Goal: Information Seeking & Learning: Learn about a topic

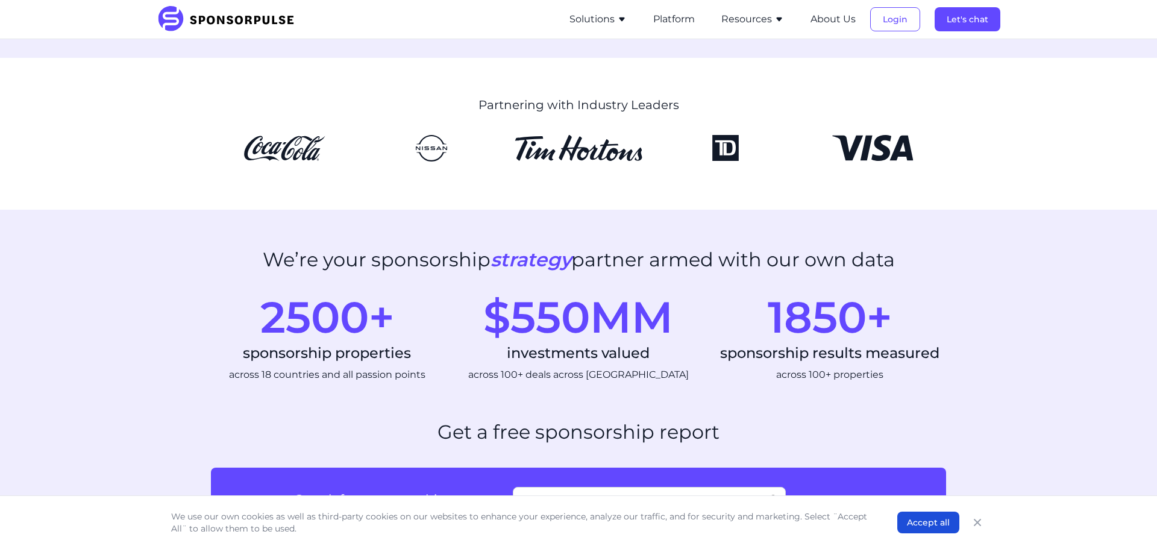
drag, startPoint x: 153, startPoint y: 356, endPoint x: 88, endPoint y: 417, distance: 89.1
click at [153, 357] on section "We’re your sponsorship strategy partner armed with our own data 2500+ sponsorsh…" at bounding box center [578, 315] width 1157 height 211
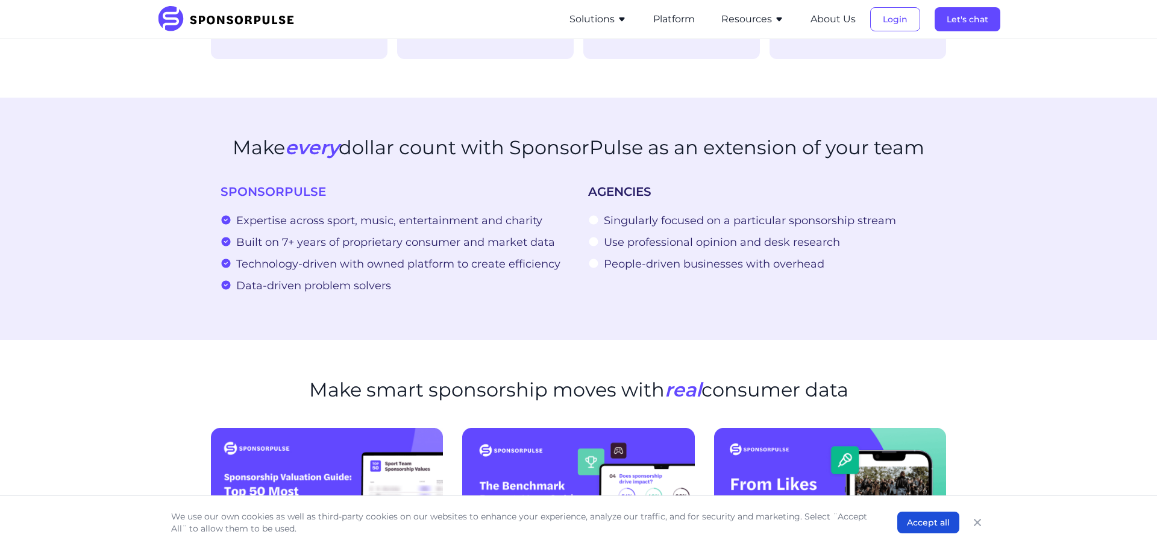
scroll to position [1211, 0]
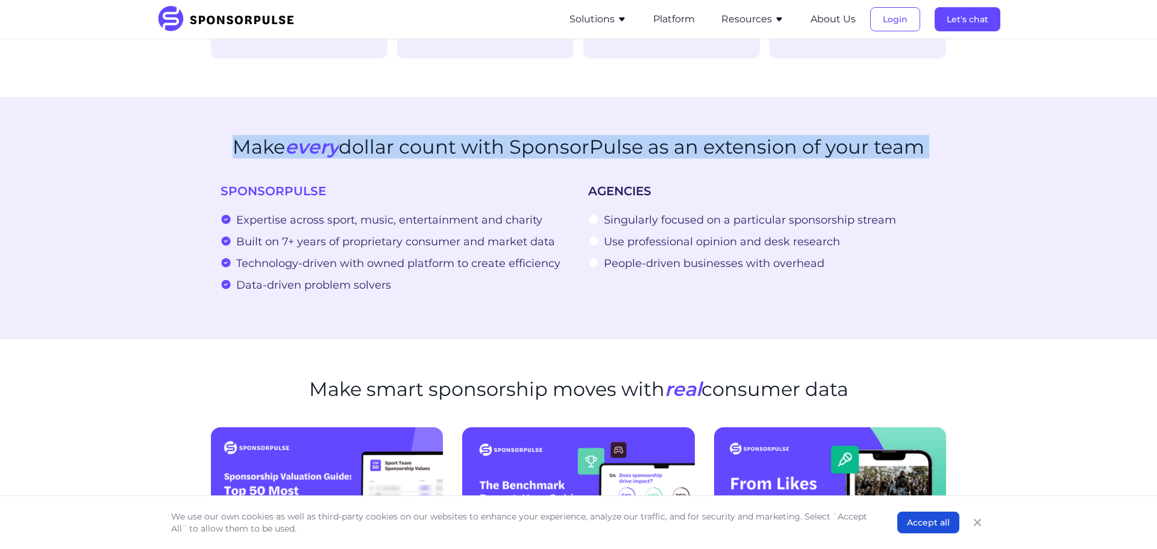
drag, startPoint x: 231, startPoint y: 123, endPoint x: 404, endPoint y: 286, distance: 237.5
click at [404, 286] on section "Make every dollar count with SponsorPulse as an extension of your team SPONSORP…" at bounding box center [578, 218] width 1157 height 242
click at [405, 279] on li "Data-driven problem solvers" at bounding box center [395, 286] width 348 height 14
click at [265, 114] on section "Make every dollar count with SponsorPulse as an extension of your team SPONSORP…" at bounding box center [578, 218] width 1157 height 242
drag, startPoint x: 225, startPoint y: 126, endPoint x: 896, endPoint y: 243, distance: 680.4
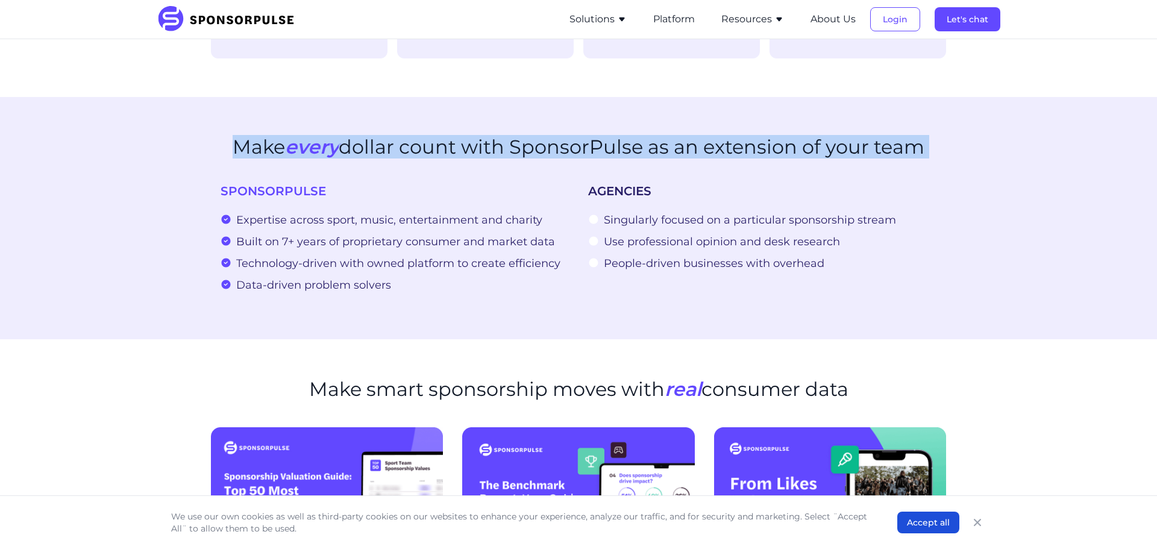
click at [900, 248] on section "Make every dollar count with SponsorPulse as an extension of your team SPONSORP…" at bounding box center [578, 218] width 1157 height 242
click at [887, 212] on span "Singularly focused on a particular sponsorship stream" at bounding box center [750, 220] width 292 height 17
click at [404, 151] on div "Make every dollar count with SponsorPulse as an extension of your team" at bounding box center [578, 154] width 735 height 37
drag, startPoint x: 233, startPoint y: 128, endPoint x: 709, endPoint y: 173, distance: 479.0
click at [699, 194] on section "Make every dollar count with SponsorPulse as an extension of your team SPONSORP…" at bounding box center [578, 218] width 1157 height 242
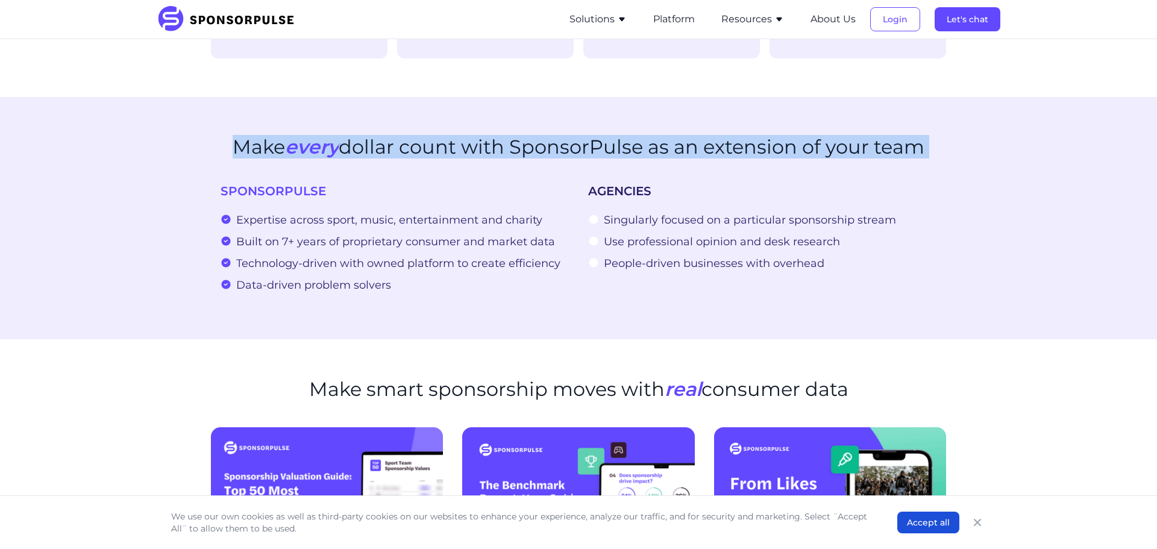
click at [714, 183] on p "AGENCIES" at bounding box center [762, 191] width 348 height 17
click at [925, 136] on h2 "Make every dollar count with SponsorPulse as an extension of your team" at bounding box center [579, 147] width 692 height 23
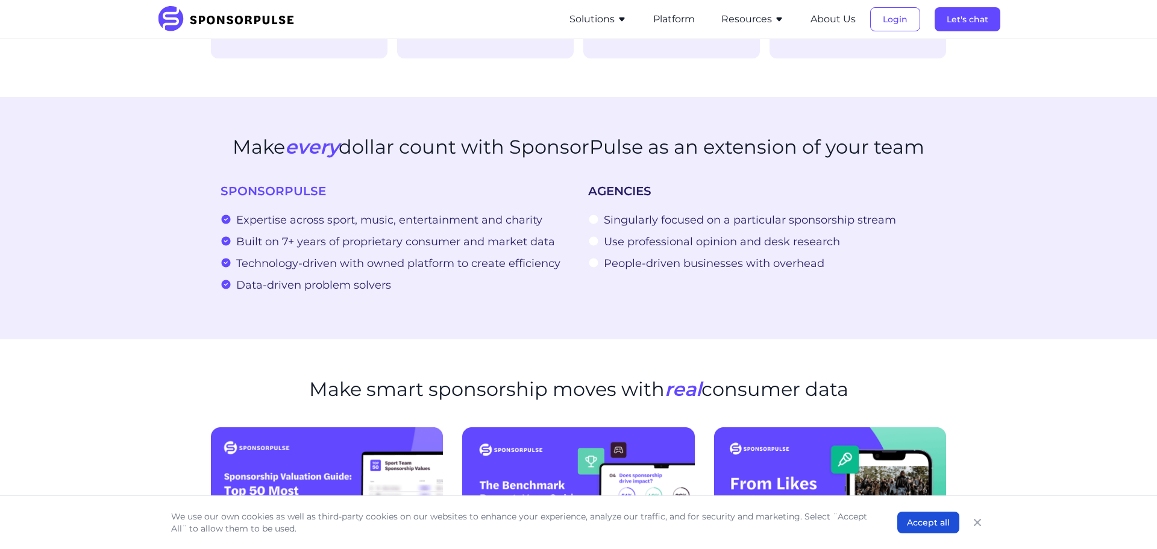
drag, startPoint x: 926, startPoint y: 130, endPoint x: 230, endPoint y: 137, distance: 696.3
click at [230, 137] on div "Make every dollar count with SponsorPulse as an extension of your team" at bounding box center [578, 154] width 735 height 37
click at [156, 193] on section "Make every dollar count with SponsorPulse as an extension of your team SPONSORP…" at bounding box center [578, 218] width 1157 height 242
drag, startPoint x: 222, startPoint y: 175, endPoint x: 375, endPoint y: 263, distance: 176.6
click at [372, 261] on div "SPONSORPULSE Expertise across sport, music, entertainment and charity Built on …" at bounding box center [395, 238] width 348 height 111
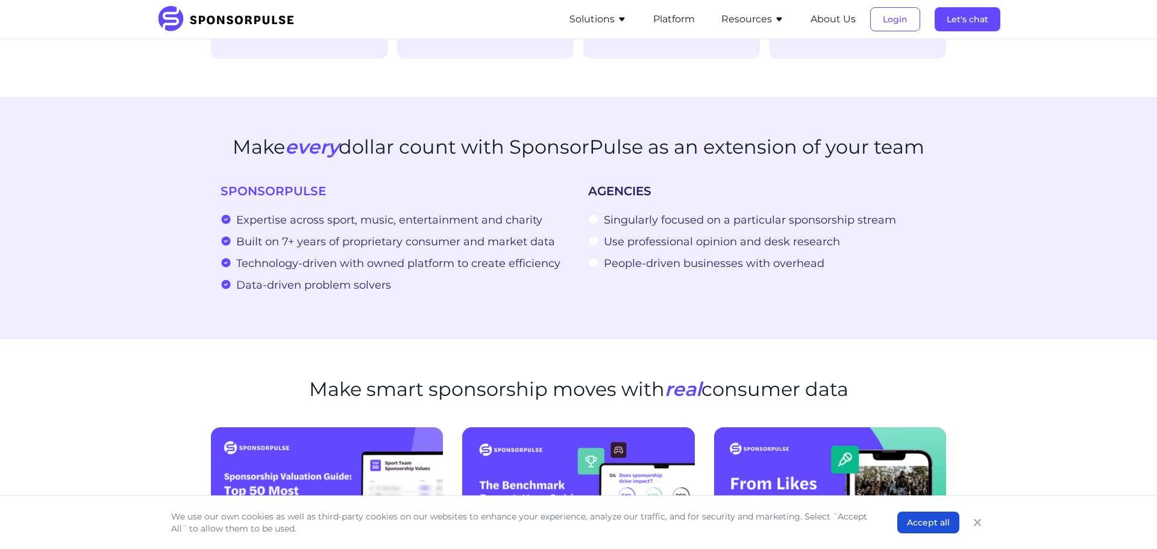
click at [388, 277] on span "Data-driven problem solvers" at bounding box center [313, 285] width 155 height 17
drag, startPoint x: 386, startPoint y: 268, endPoint x: 233, endPoint y: 189, distance: 172.3
click at [385, 277] on span "Data-driven problem solvers" at bounding box center [313, 285] width 155 height 17
drag, startPoint x: 232, startPoint y: 127, endPoint x: 937, endPoint y: 151, distance: 705.1
click at [937, 151] on div "Make every dollar count with SponsorPulse as an extension of your team" at bounding box center [578, 154] width 735 height 37
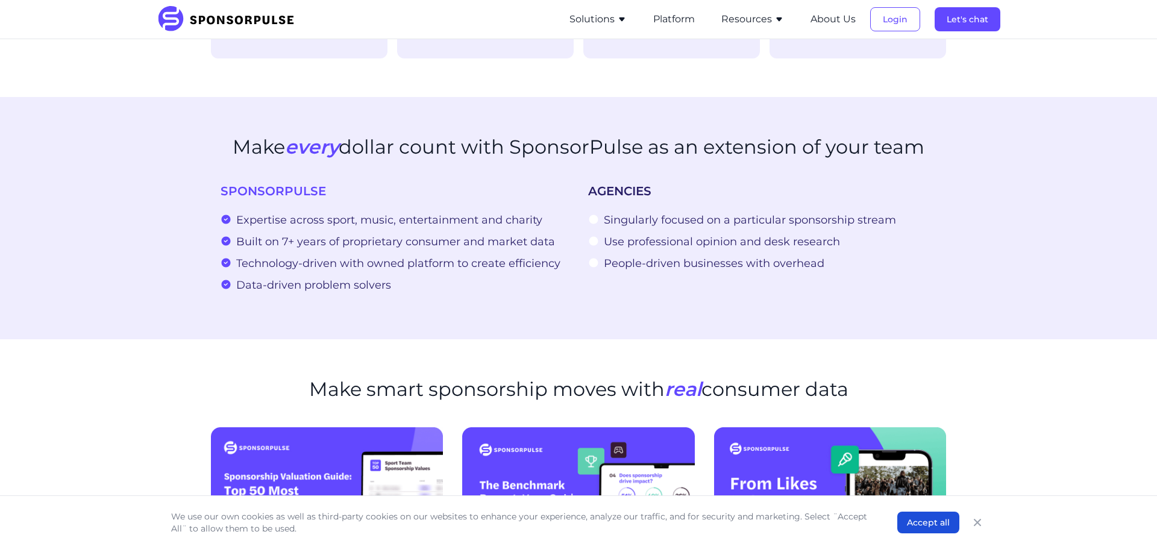
click at [838, 189] on div "AGENCIES" at bounding box center [762, 198] width 348 height 31
click at [233, 184] on span "SPONSORPULSE" at bounding box center [273, 191] width 105 height 14
click at [240, 184] on span "SPONSORPULSE" at bounding box center [273, 191] width 105 height 14
click at [246, 189] on div "SPONSORPULSE" at bounding box center [395, 198] width 348 height 31
click at [231, 184] on span "SPONSORPULSE" at bounding box center [273, 191] width 105 height 14
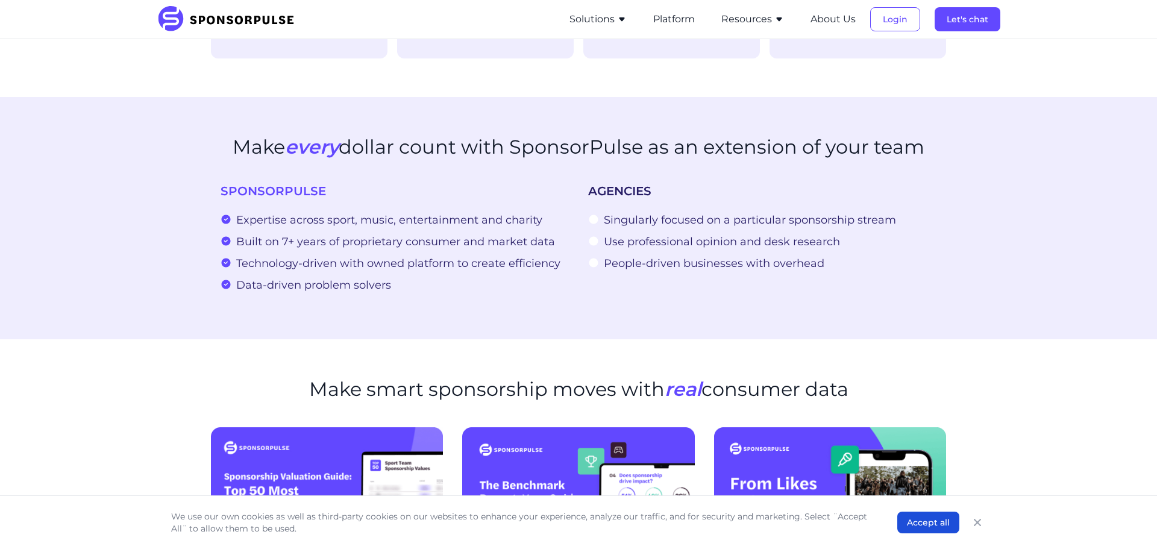
click at [256, 117] on section "Make every dollar count with SponsorPulse as an extension of your team SPONSORP…" at bounding box center [578, 218] width 1157 height 242
drag, startPoint x: 235, startPoint y: 128, endPoint x: 941, endPoint y: 151, distance: 706.3
click at [941, 151] on div "Make every dollar count with SponsorPulse as an extension of your team" at bounding box center [578, 154] width 735 height 37
click at [942, 143] on div "Make every dollar count with SponsorPulse as an extension of your team" at bounding box center [578, 154] width 735 height 37
drag, startPoint x: 930, startPoint y: 127, endPoint x: 227, endPoint y: 128, distance: 703.5
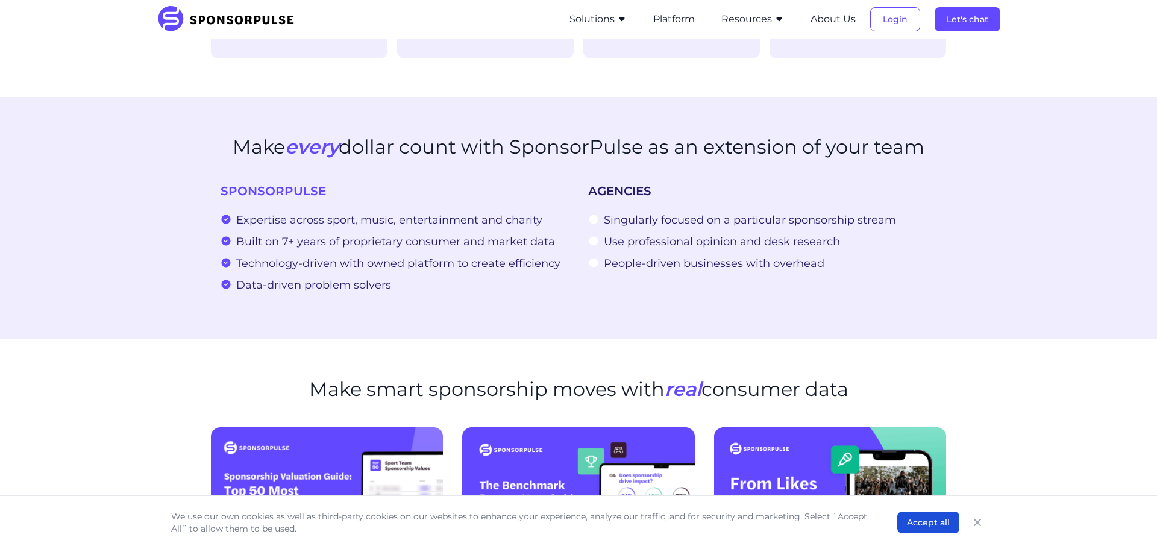
click at [227, 136] on div "Make every dollar count with SponsorPulse as an extension of your team" at bounding box center [578, 154] width 735 height 37
click at [233, 136] on h2 "Make every dollar count with SponsorPulse as an extension of your team" at bounding box center [579, 147] width 692 height 23
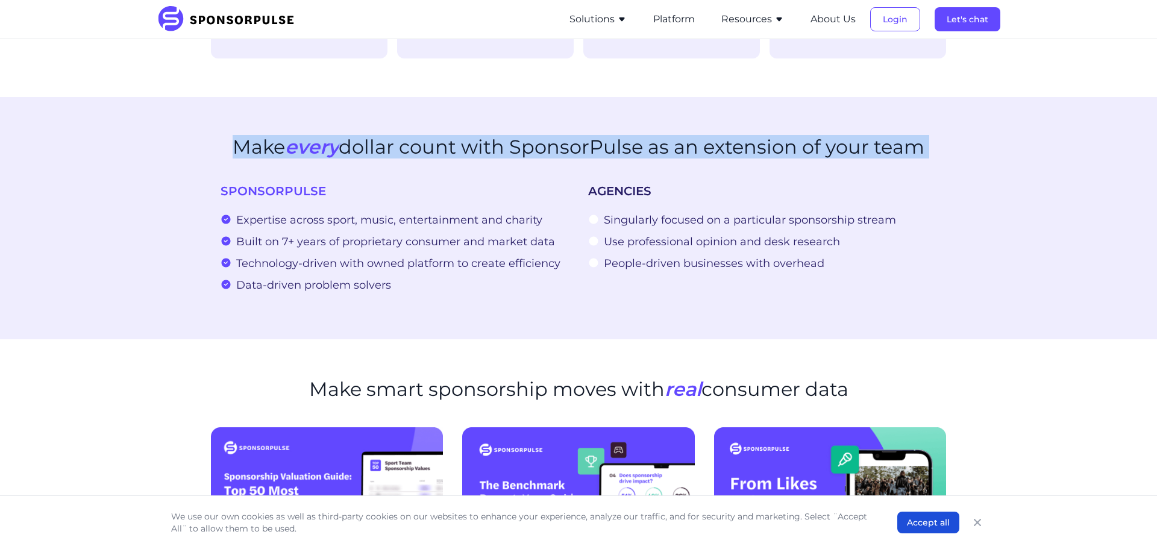
drag, startPoint x: 234, startPoint y: 127, endPoint x: 832, endPoint y: 247, distance: 610.5
click at [827, 256] on section "Make every dollar count with SponsorPulse as an extension of your team SPONSORP…" at bounding box center [578, 218] width 1157 height 242
click at [832, 257] on li "People-driven businesses with overhead" at bounding box center [762, 264] width 348 height 14
click at [930, 136] on div "Make every dollar count with SponsorPulse as an extension of your team" at bounding box center [578, 154] width 735 height 37
drag, startPoint x: 931, startPoint y: 133, endPoint x: 213, endPoint y: 138, distance: 718.0
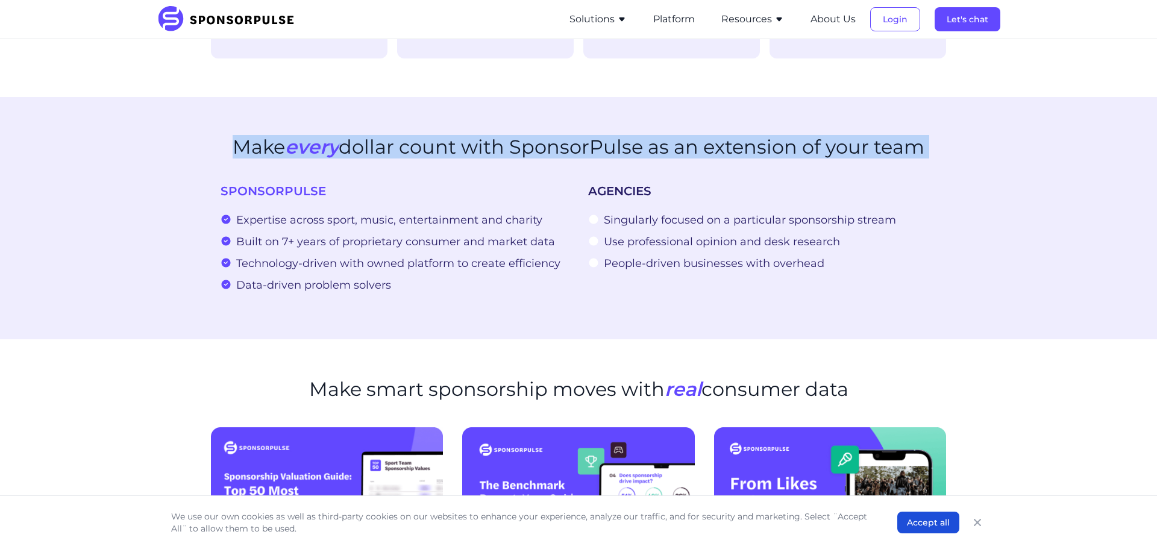
click at [213, 139] on div "Make every dollar count with SponsorPulse as an extension of your team" at bounding box center [578, 154] width 735 height 37
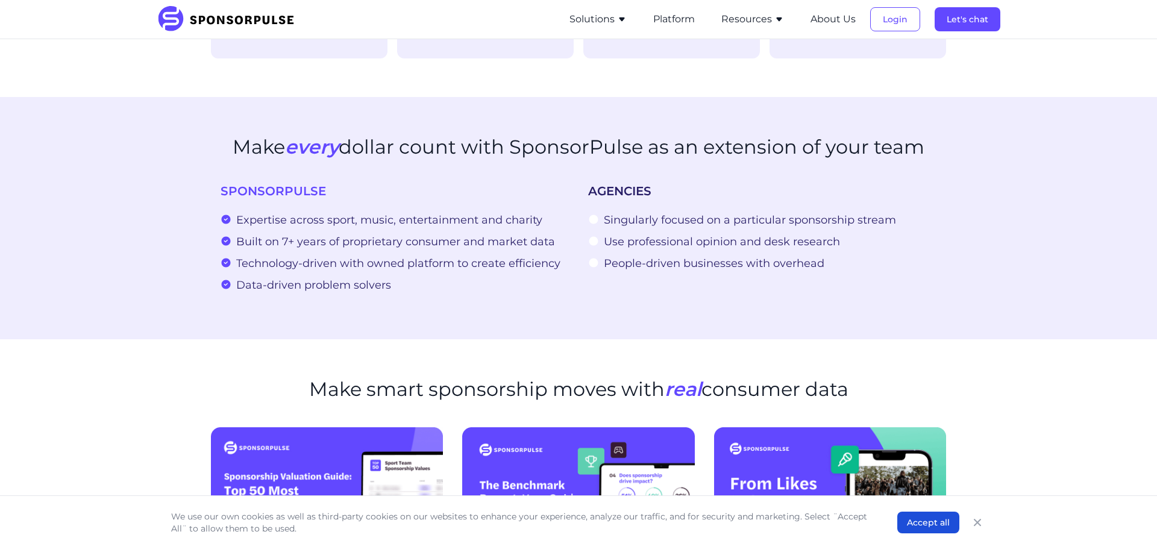
click at [109, 353] on section "Make smart sponsorship moves with real consumer data View Valuation Report View…" at bounding box center [578, 505] width 1157 height 333
click at [258, 212] on span "Expertise across sport, music, entertainment and charity" at bounding box center [389, 220] width 306 height 17
drag, startPoint x: 231, startPoint y: 131, endPoint x: 914, endPoint y: 157, distance: 683.5
click at [940, 150] on div "Make every dollar count with SponsorPulse as an extension of your team" at bounding box center [578, 154] width 735 height 37
click at [776, 212] on span "Singularly focused on a particular sponsorship stream" at bounding box center [750, 220] width 292 height 17
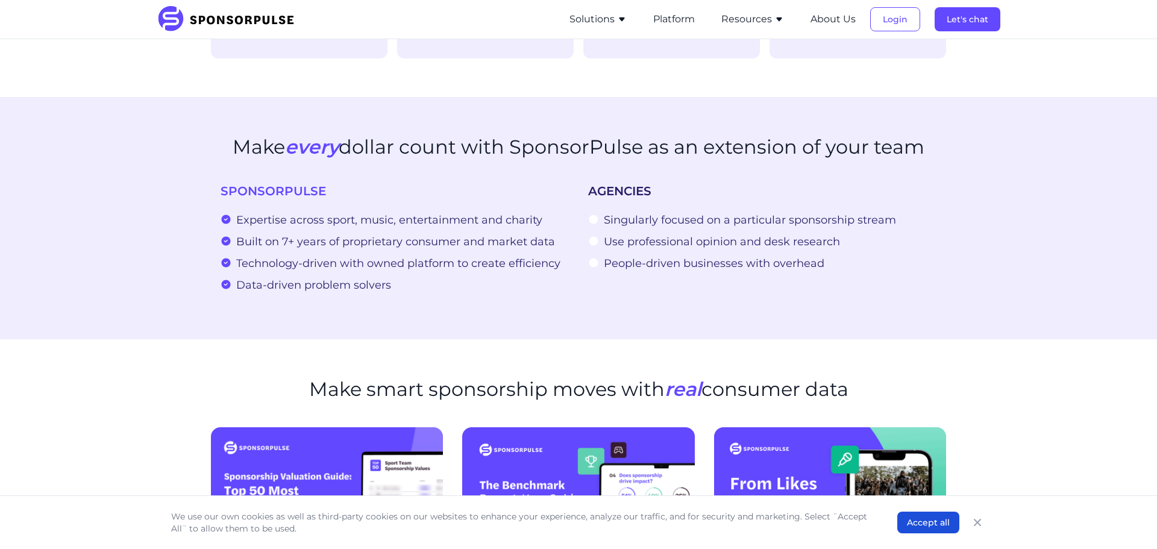
click at [612, 184] on span "AGENCIES" at bounding box center [619, 191] width 63 height 14
click at [225, 184] on span "SPONSORPULSE" at bounding box center [273, 191] width 105 height 14
click at [382, 255] on span "Technology-driven with owned platform to create efficiency" at bounding box center [398, 263] width 324 height 17
click at [389, 277] on span "Data-driven problem solvers" at bounding box center [313, 285] width 155 height 17
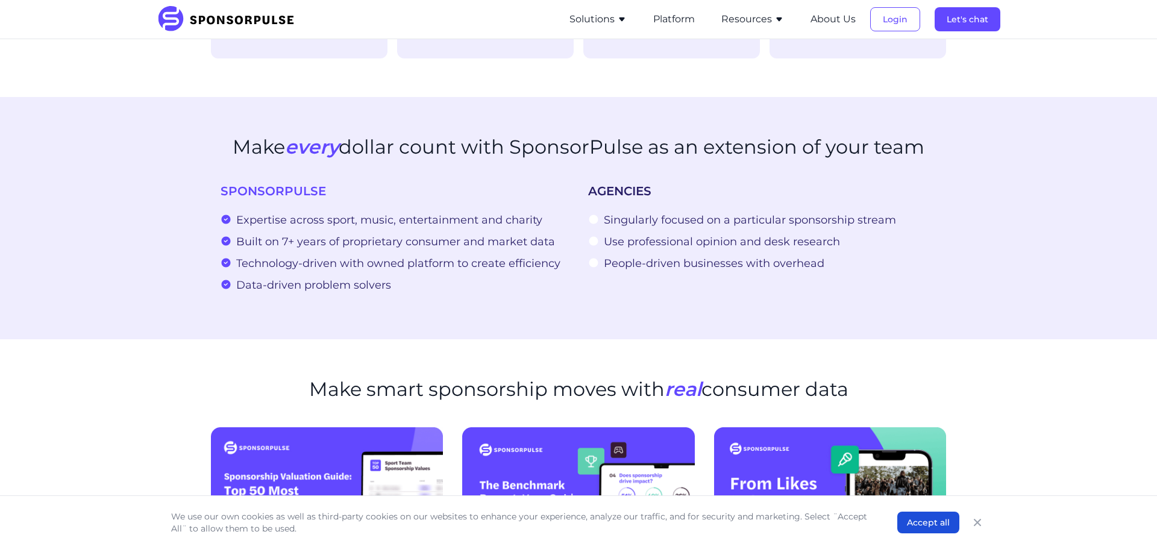
click at [382, 277] on span "Data-driven problem solvers" at bounding box center [313, 285] width 155 height 17
click at [380, 277] on div "SPONSORPULSE Expertise across sport, music, entertainment and charity Built on …" at bounding box center [395, 242] width 368 height 118
click at [380, 277] on span "Data-driven problem solvers" at bounding box center [313, 285] width 155 height 17
click at [385, 277] on span "Data-driven problem solvers" at bounding box center [313, 285] width 155 height 17
click at [260, 136] on h2 "Make every dollar count with SponsorPulse as an extension of your team" at bounding box center [579, 147] width 692 height 23
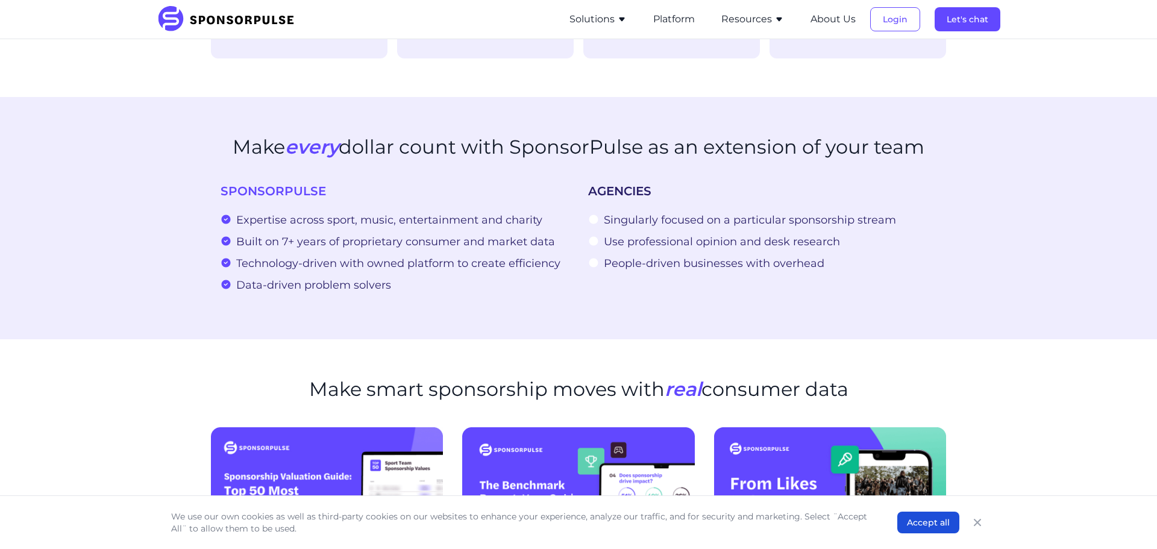
drag, startPoint x: 234, startPoint y: 127, endPoint x: 935, endPoint y: 145, distance: 701.3
click at [939, 143] on div "Make every dollar count with SponsorPulse as an extension of your team" at bounding box center [578, 154] width 735 height 37
click at [628, 285] on section "Make every dollar count with SponsorPulse as an extension of your team SPONSORP…" at bounding box center [578, 218] width 1157 height 242
click at [629, 285] on section "Make every dollar count with SponsorPulse as an extension of your team SPONSORP…" at bounding box center [578, 218] width 1157 height 242
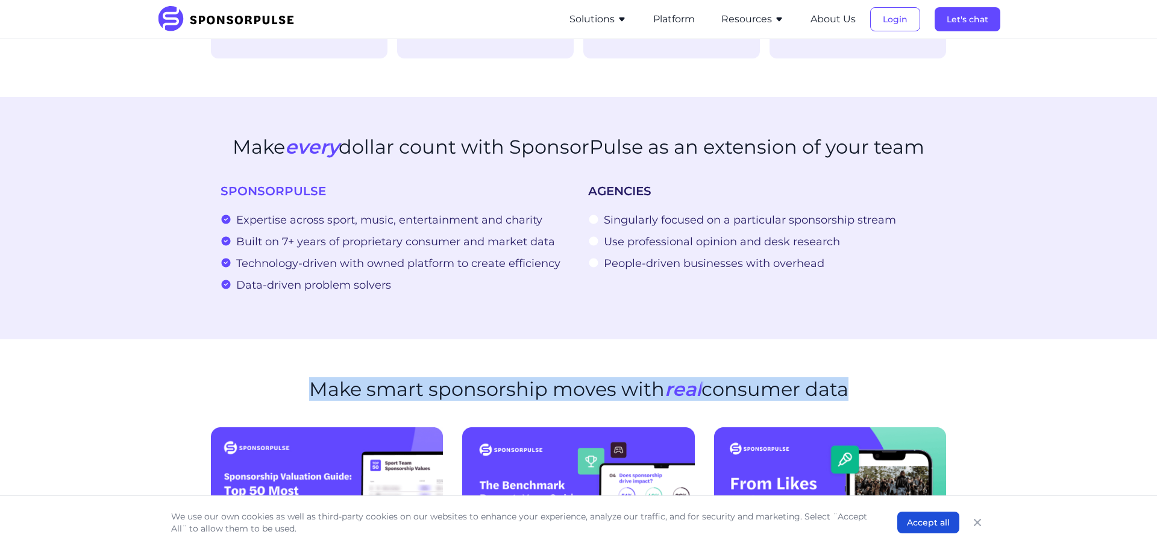
drag, startPoint x: 311, startPoint y: 367, endPoint x: 867, endPoint y: 387, distance: 556.2
click at [867, 387] on div "Make smart sponsorship moves with real consumer data" at bounding box center [578, 396] width 735 height 37
click at [864, 378] on div "Make smart sponsorship moves with real consumer data" at bounding box center [578, 396] width 735 height 37
drag, startPoint x: 855, startPoint y: 372, endPoint x: 283, endPoint y: 365, distance: 572.1
click at [283, 378] on div "Make smart sponsorship moves with real consumer data" at bounding box center [578, 396] width 735 height 37
